Goal: Task Accomplishment & Management: Use online tool/utility

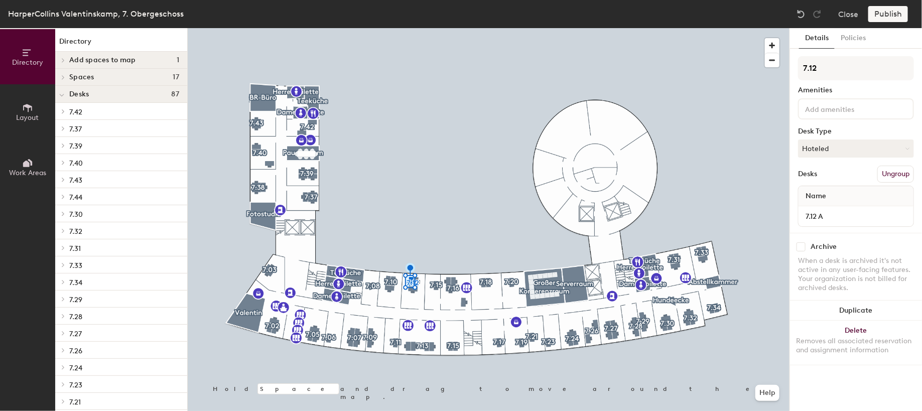
click at [124, 97] on h4 "Desks 87" at bounding box center [124, 94] width 110 height 8
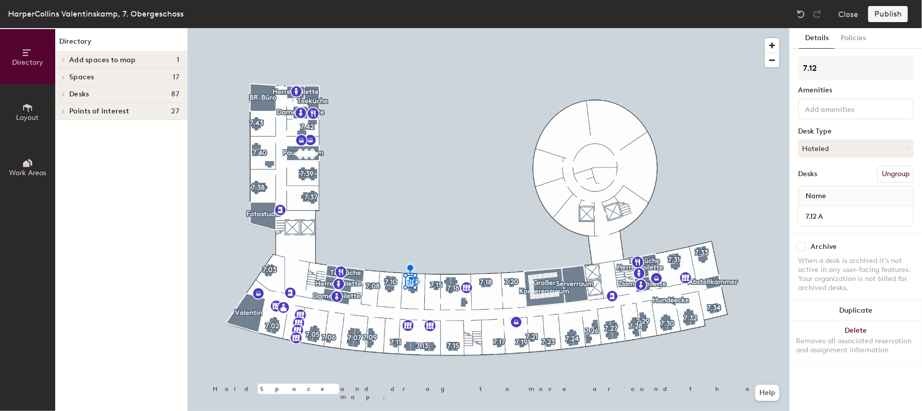
click at [119, 98] on h4 "Desks 87" at bounding box center [124, 94] width 110 height 8
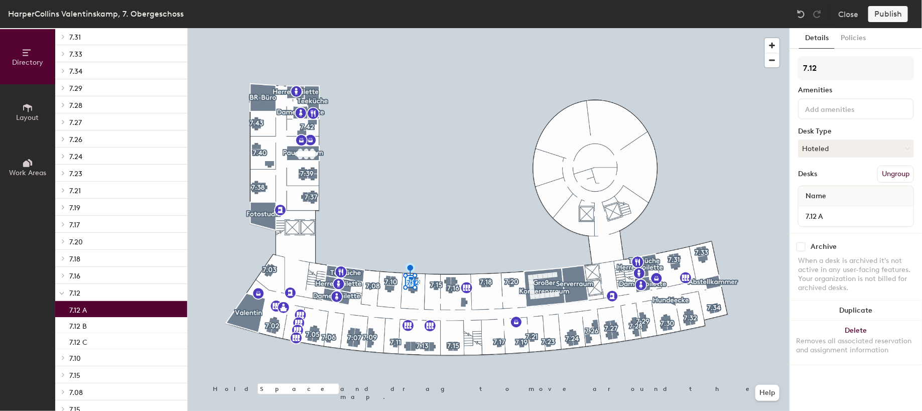
scroll to position [216, 0]
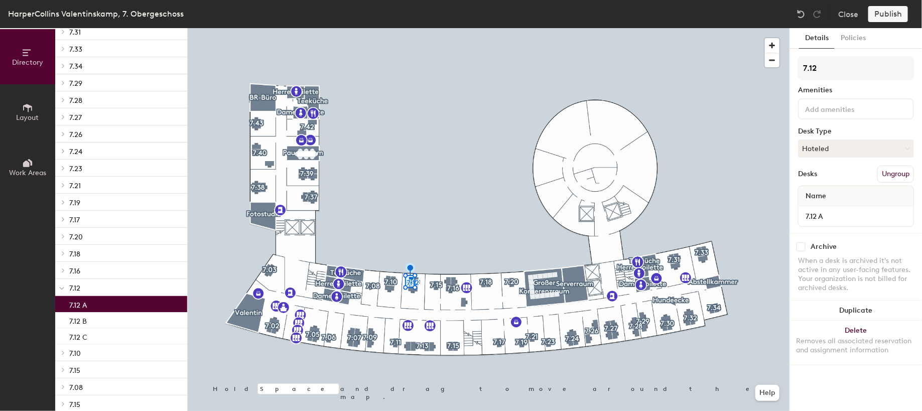
click at [126, 290] on p "7.12" at bounding box center [124, 287] width 110 height 13
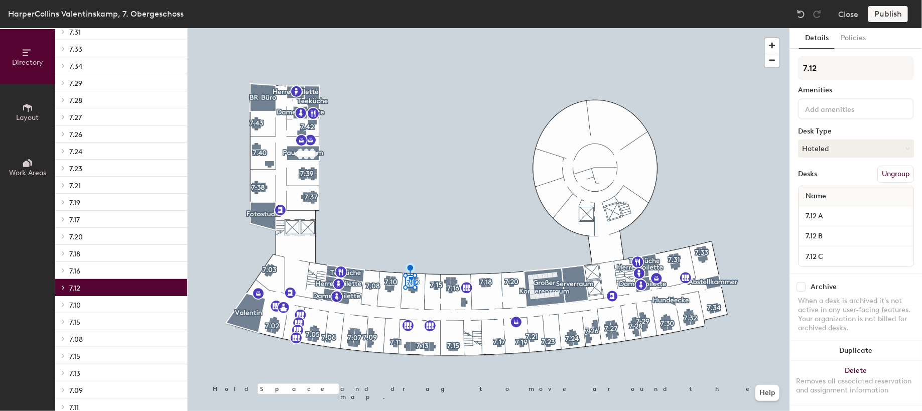
click at [126, 290] on p "7.12" at bounding box center [124, 287] width 110 height 13
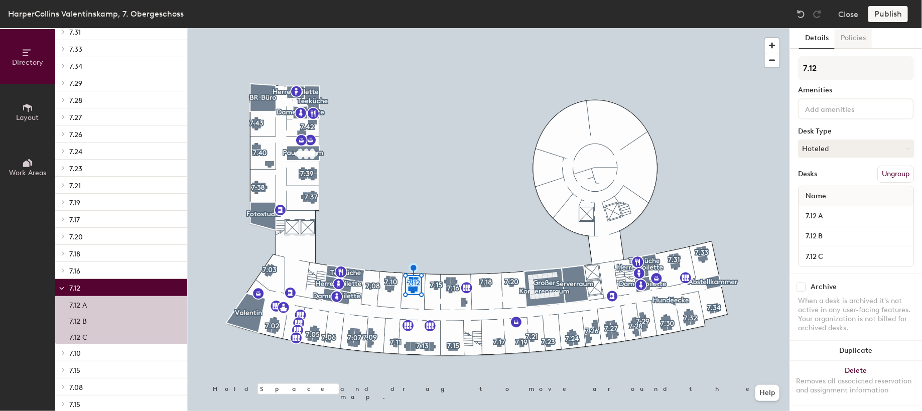
click at [841, 44] on button "Policies" at bounding box center [853, 38] width 37 height 21
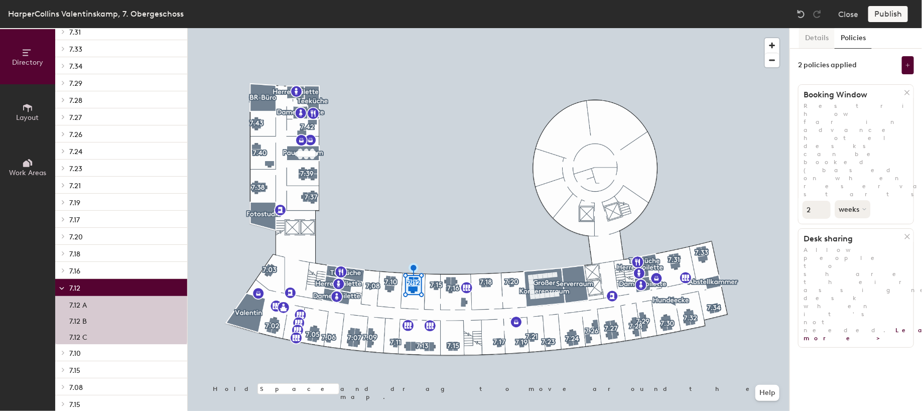
click at [815, 44] on button "Details" at bounding box center [817, 38] width 36 height 21
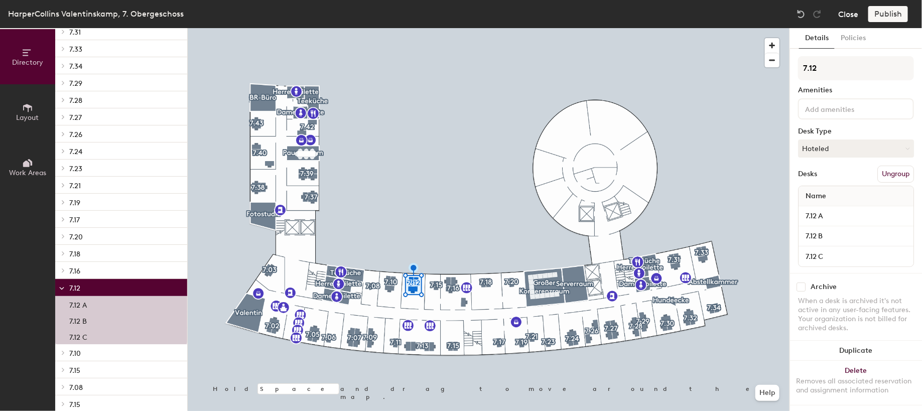
click at [850, 19] on button "Close" at bounding box center [848, 14] width 20 height 16
